Goal: Register for event/course

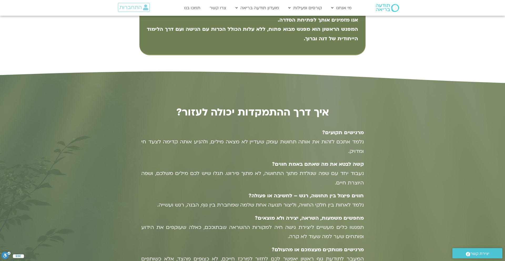
scroll to position [411, 0]
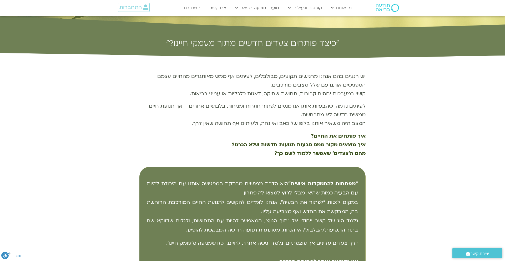
scroll to position [169, 0]
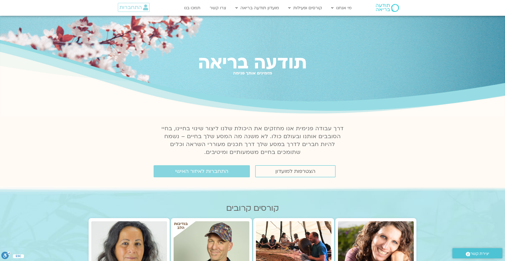
click at [385, 9] on img at bounding box center [387, 8] width 23 height 8
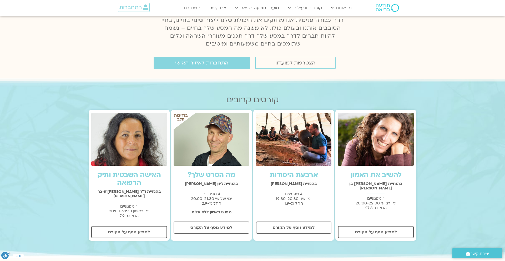
scroll to position [110, 0]
